Goal: Communication & Community: Answer question/provide support

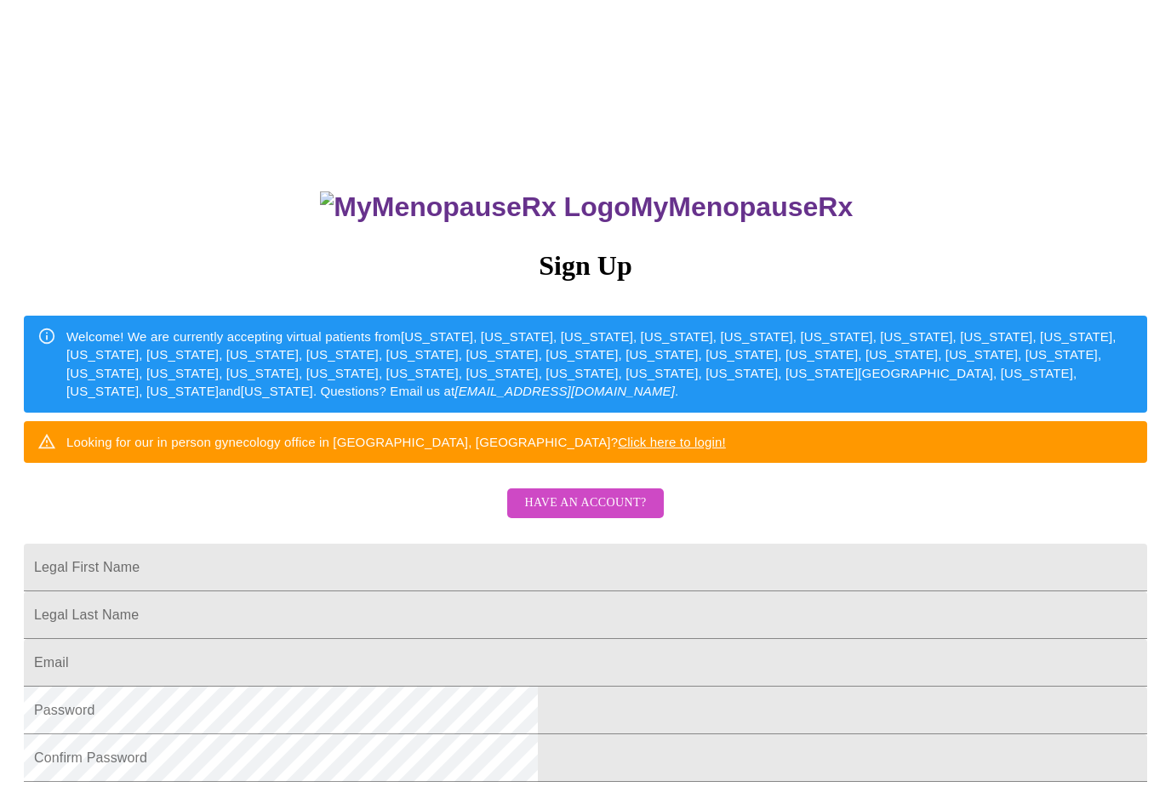
click at [625, 514] on span "Have an account?" at bounding box center [585, 503] width 122 height 21
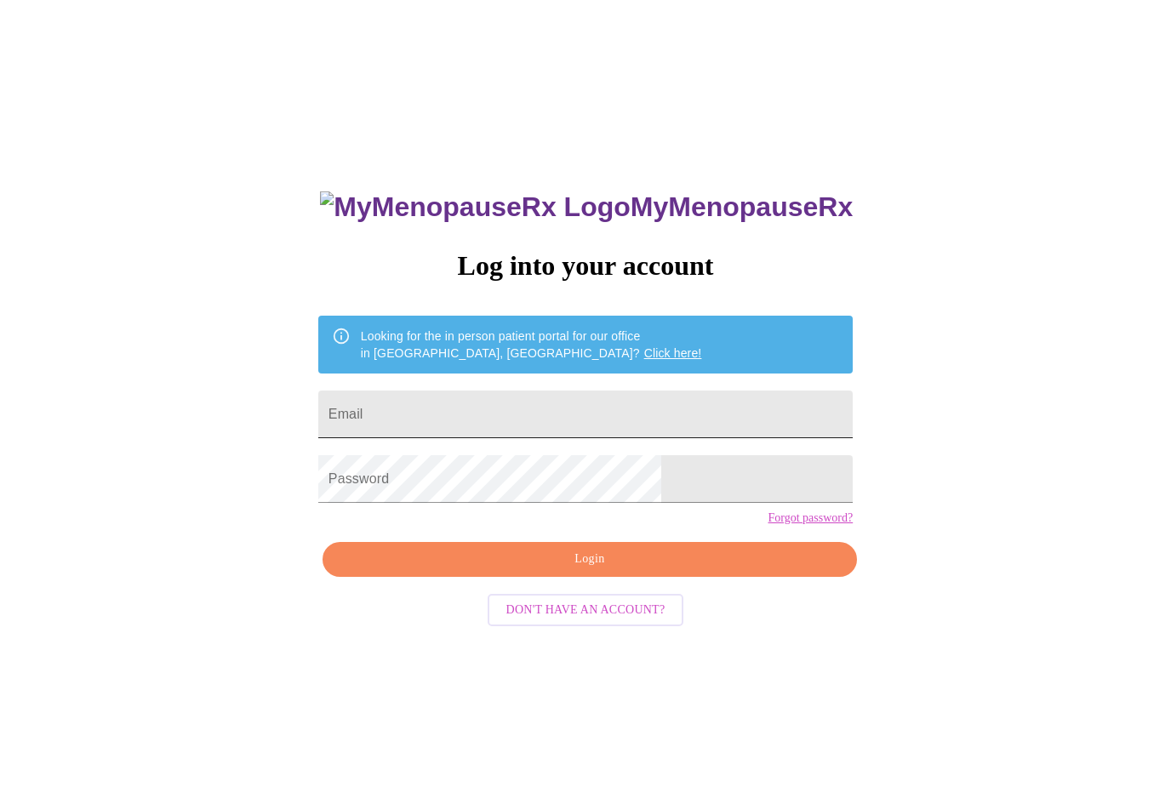
click at [584, 421] on input "Email" at bounding box center [585, 414] width 534 height 48
type input "[EMAIL_ADDRESS][DOMAIN_NAME]"
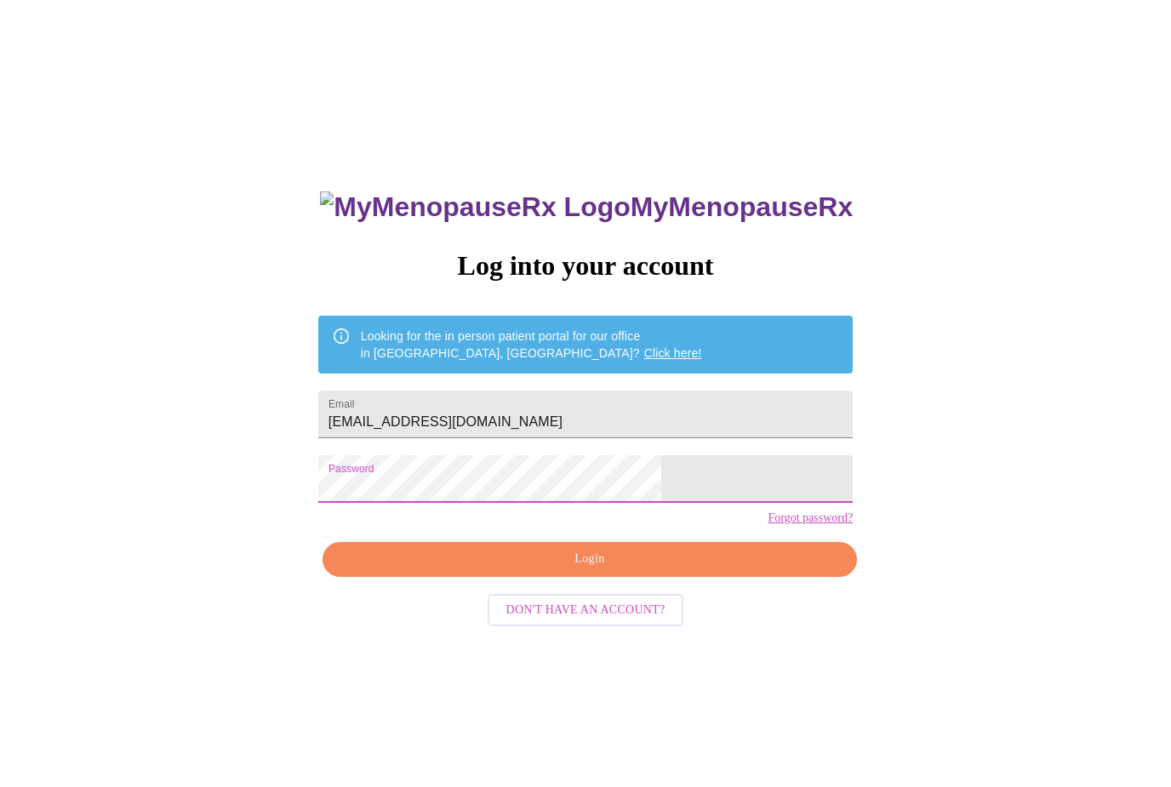
click at [595, 570] on span "Login" at bounding box center [589, 559] width 495 height 21
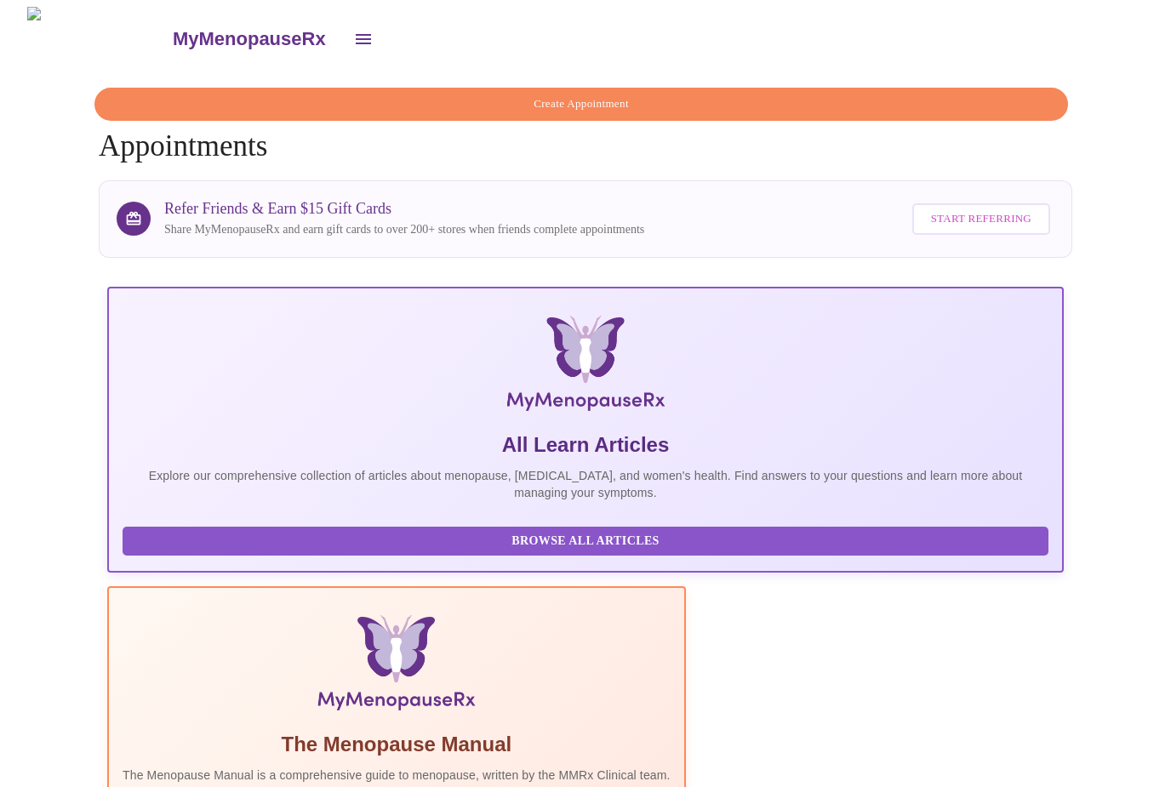
click at [353, 35] on icon "open drawer" at bounding box center [363, 39] width 20 height 20
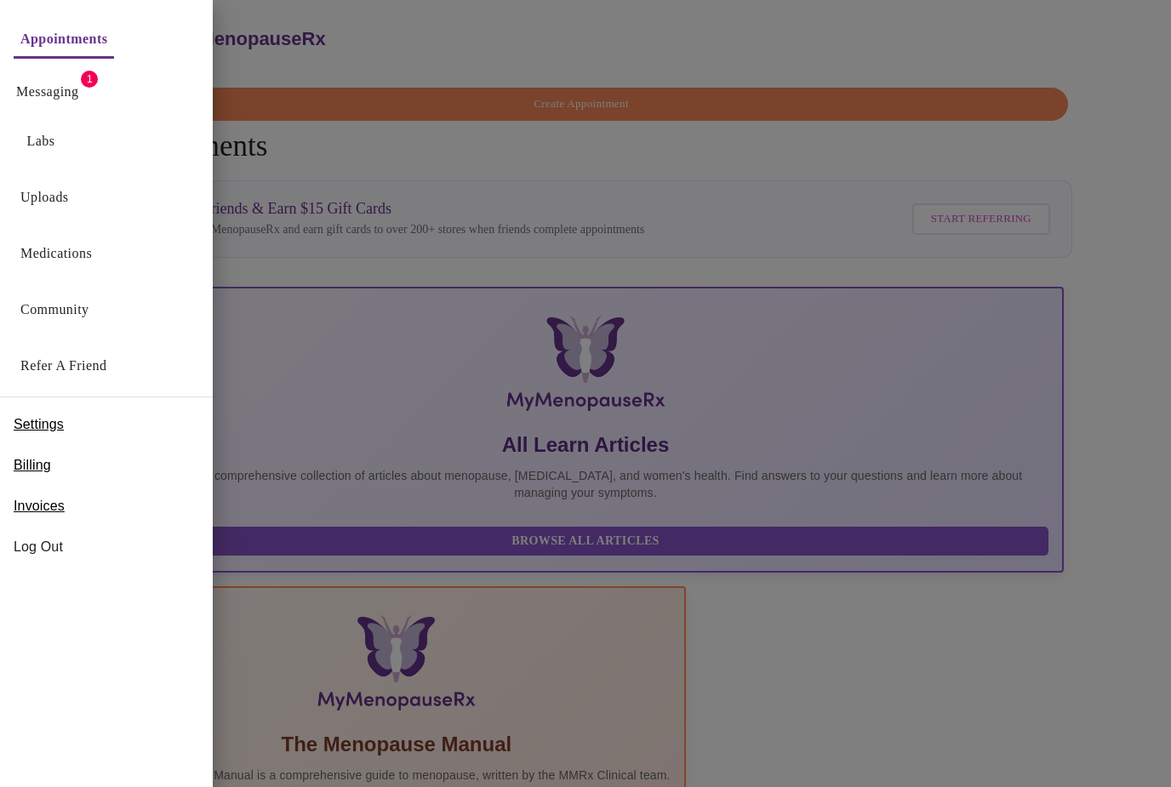
click at [75, 88] on link "Messaging" at bounding box center [47, 92] width 62 height 24
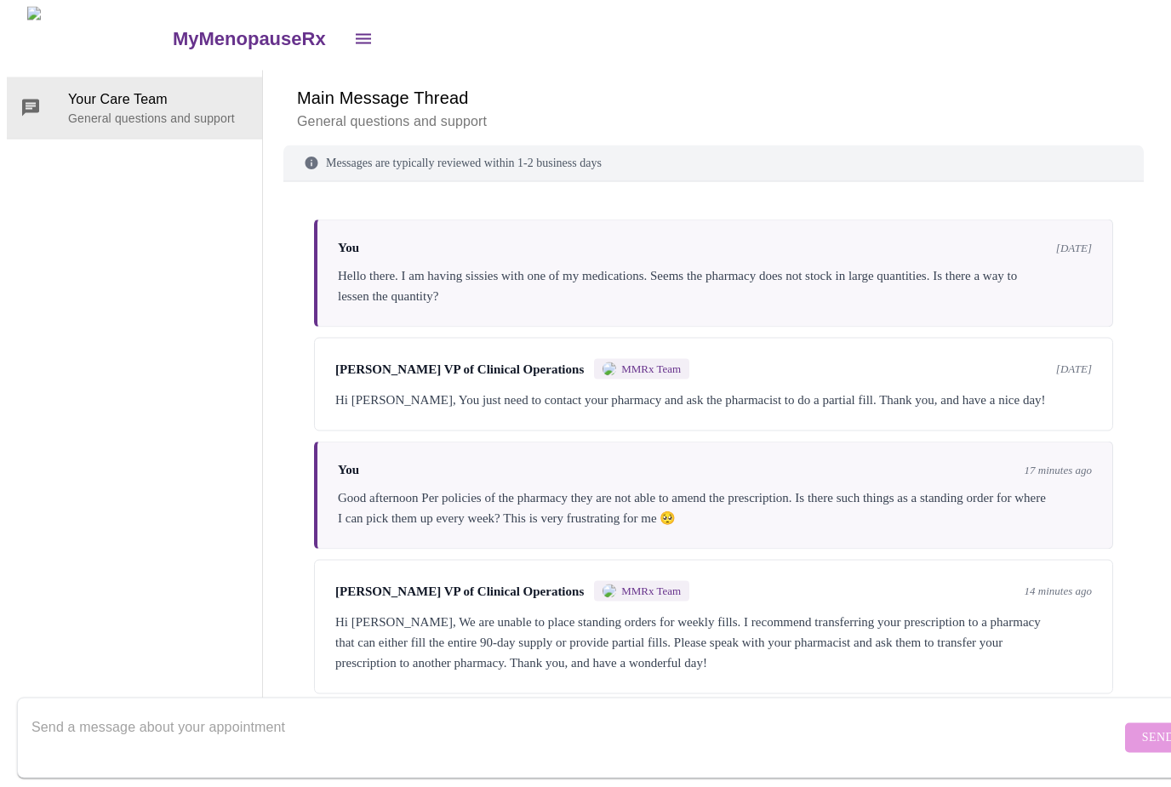
scroll to position [63, 0]
